Goal: Navigation & Orientation: Find specific page/section

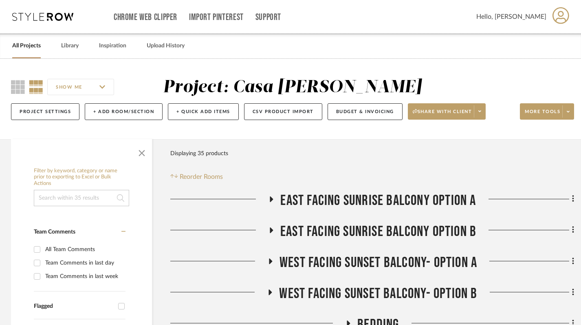
click at [32, 45] on link "All Projects" at bounding box center [26, 45] width 29 height 11
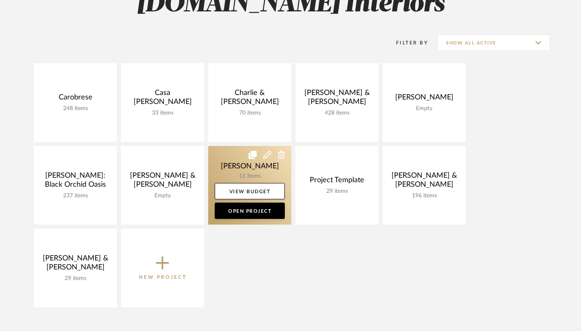
scroll to position [146, 0]
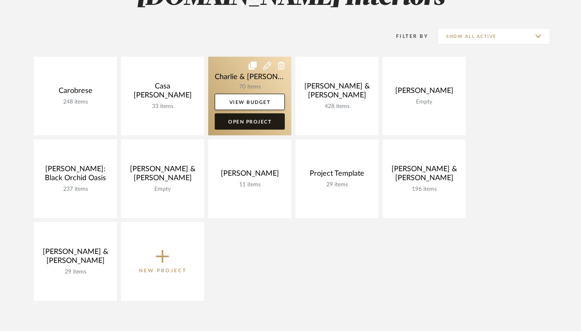
click at [267, 126] on link "Open Project" at bounding box center [250, 121] width 70 height 16
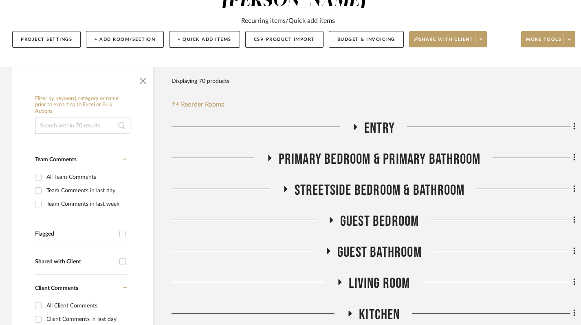
scroll to position [117, 0]
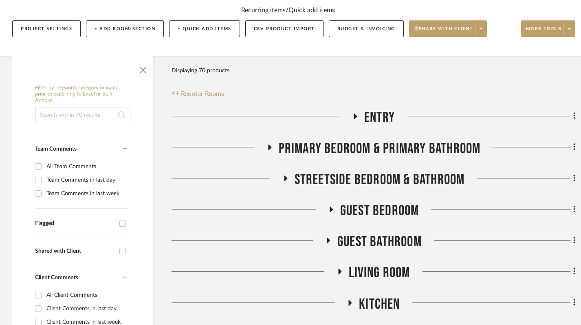
click at [326, 237] on icon at bounding box center [329, 240] width 10 height 6
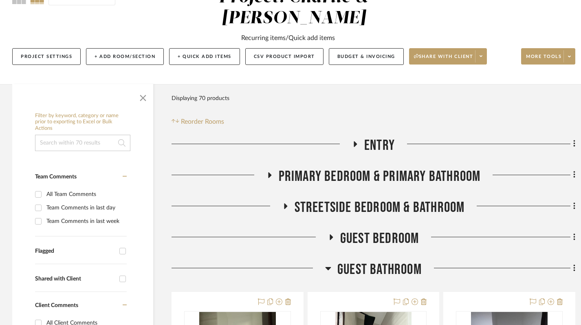
scroll to position [91, 0]
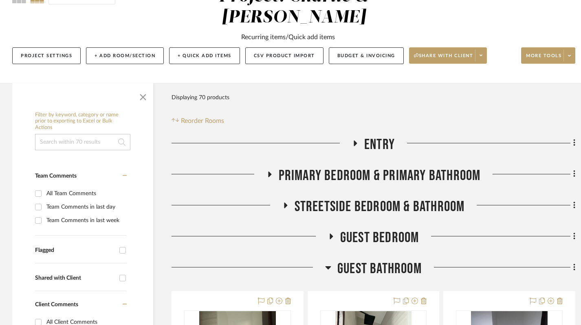
click at [329, 266] on icon at bounding box center [329, 267] width 6 height 3
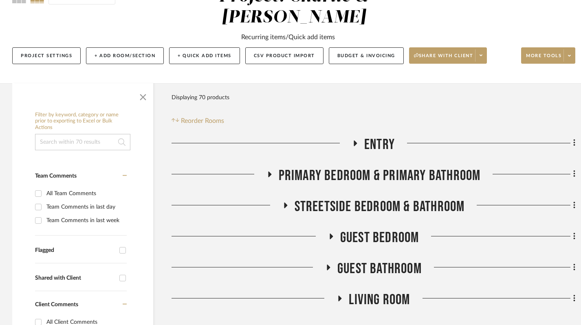
click at [272, 171] on icon at bounding box center [270, 174] width 10 height 6
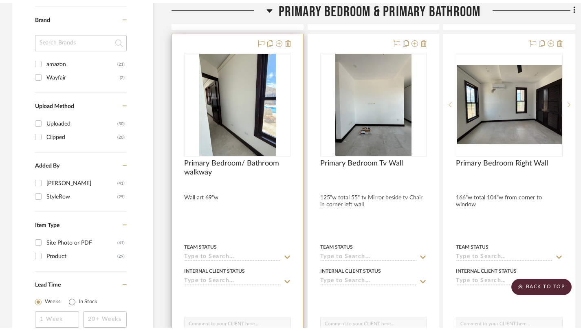
scroll to position [0, 0]
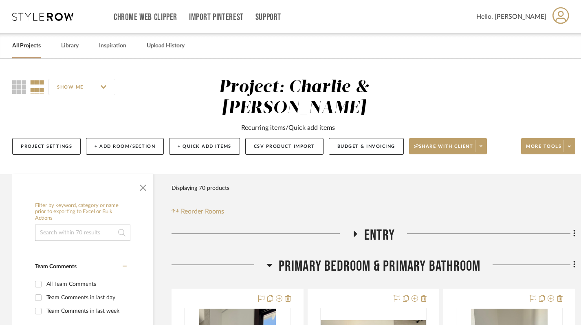
click at [28, 46] on link "All Projects" at bounding box center [26, 45] width 29 height 11
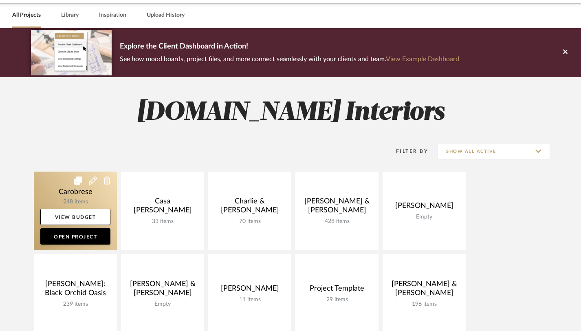
scroll to position [48, 0]
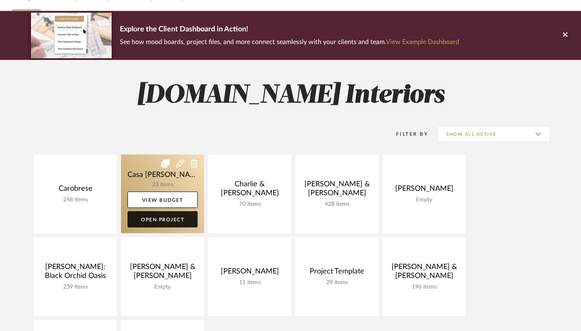
click at [177, 221] on link "Open Project" at bounding box center [163, 219] width 70 height 16
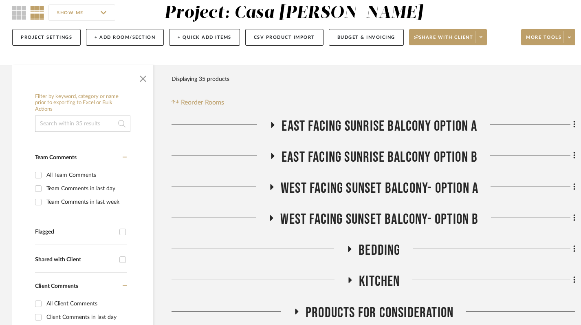
scroll to position [75, 0]
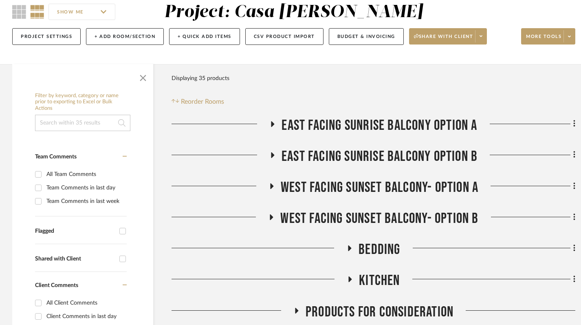
click at [270, 151] on h3 "East Facing Sunrise Balcony Option B" at bounding box center [374, 157] width 208 height 18
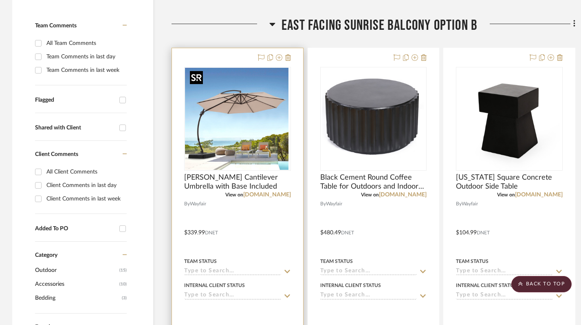
scroll to position [207, 0]
